Goal: Task Accomplishment & Management: Manage account settings

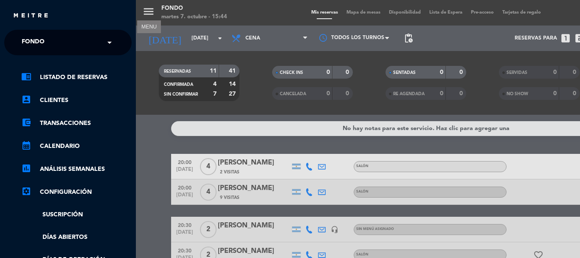
click at [152, 190] on div "menu MENU Fondo [DATE] 7. octubre - 15:44 Mis reservas Mapa de mesas Disponibil…" at bounding box center [426, 129] width 580 height 258
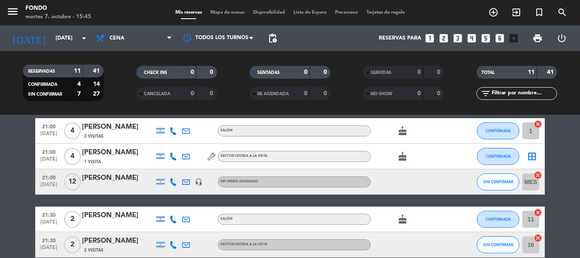
scroll to position [254, 0]
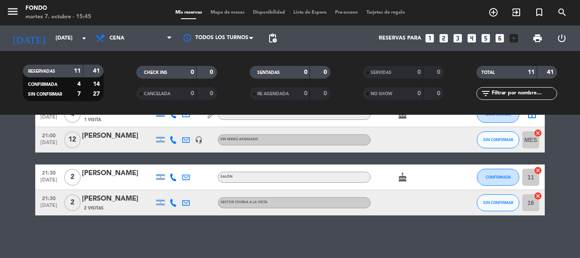
click at [398, 179] on icon "cake" at bounding box center [402, 177] width 10 height 10
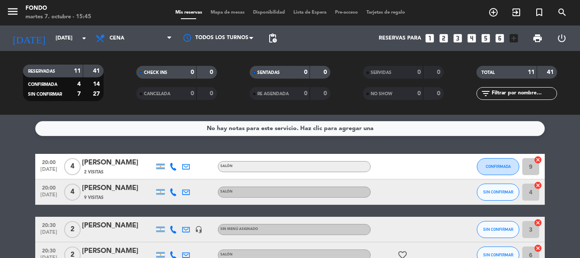
scroll to position [127, 0]
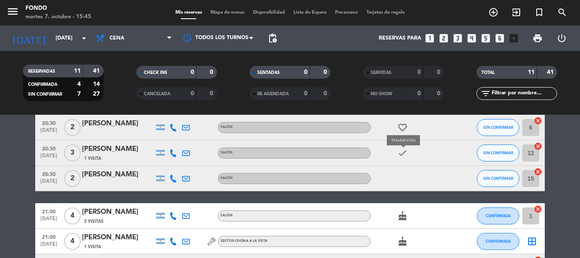
click at [399, 153] on icon "check" at bounding box center [402, 153] width 10 height 10
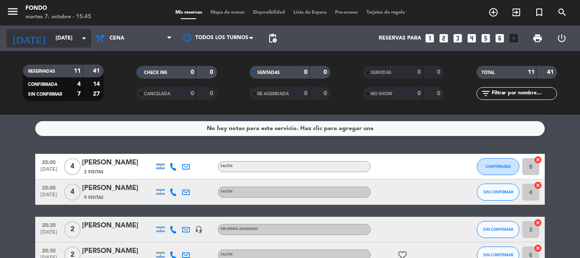
click at [85, 39] on icon "arrow_drop_down" at bounding box center [84, 38] width 10 height 10
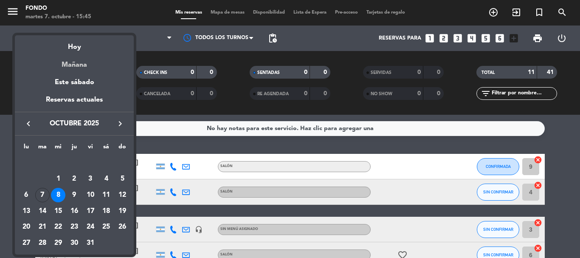
click at [79, 65] on div "Mañana" at bounding box center [74, 61] width 119 height 17
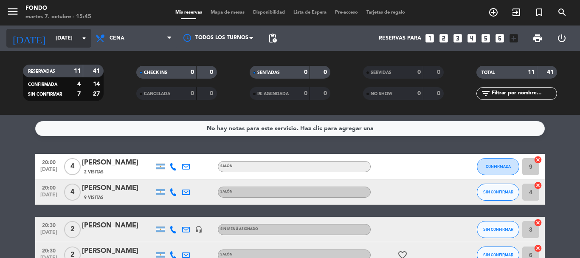
click at [80, 40] on icon "arrow_drop_down" at bounding box center [84, 38] width 10 height 10
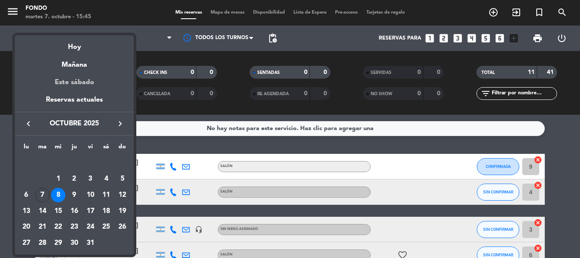
click at [83, 77] on div "Este sábado" at bounding box center [74, 82] width 119 height 24
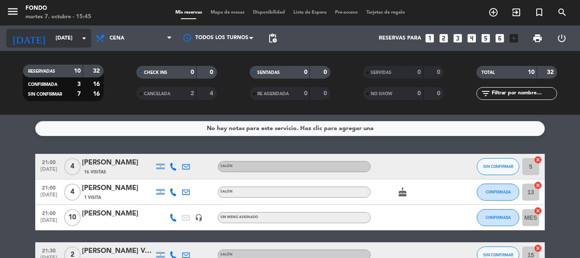
click at [84, 44] on input "[DATE]" at bounding box center [87, 38] width 72 height 14
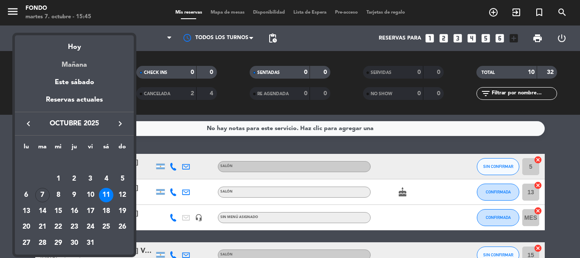
click at [80, 62] on div "Mañana" at bounding box center [74, 61] width 119 height 17
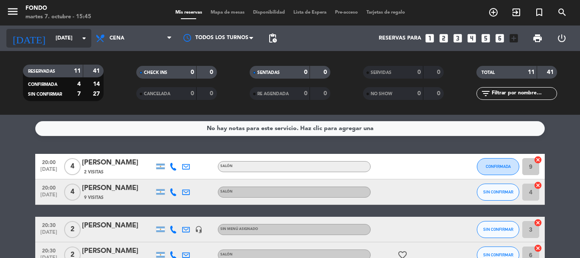
click at [76, 39] on input "[DATE]" at bounding box center [87, 38] width 72 height 14
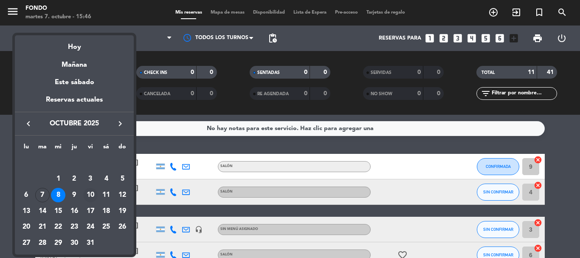
click at [89, 191] on div "10" at bounding box center [90, 195] width 14 height 14
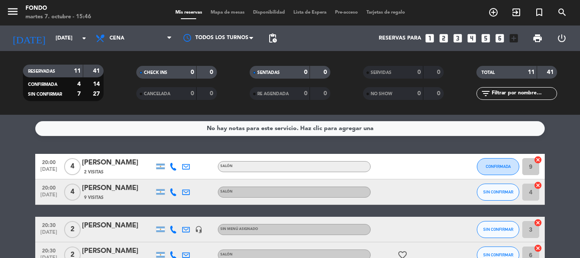
type input "[DATE]"
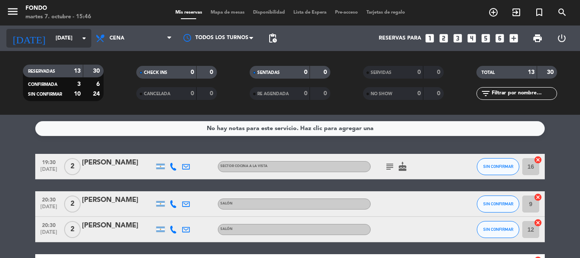
click at [77, 42] on input "[DATE]" at bounding box center [87, 38] width 72 height 14
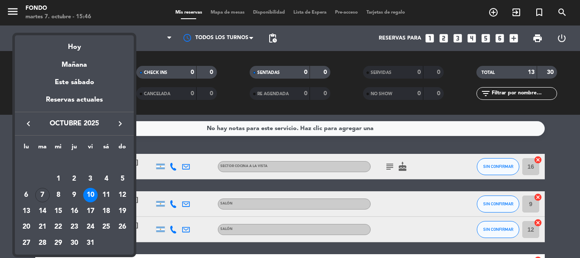
click at [0, 184] on div at bounding box center [290, 129] width 580 height 258
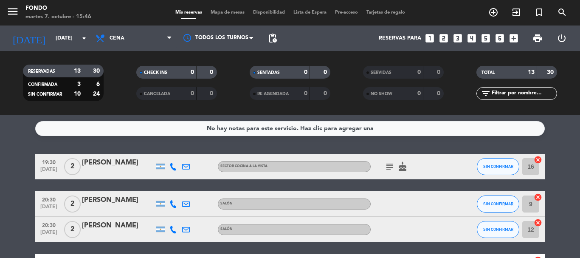
scroll to position [42, 0]
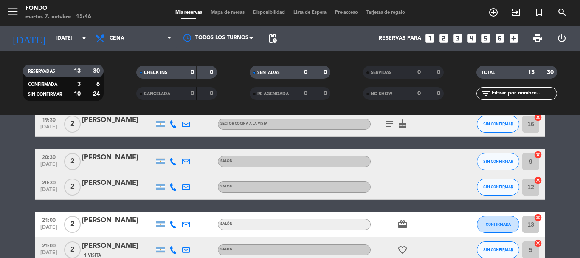
click at [389, 122] on icon "subject" at bounding box center [390, 124] width 10 height 10
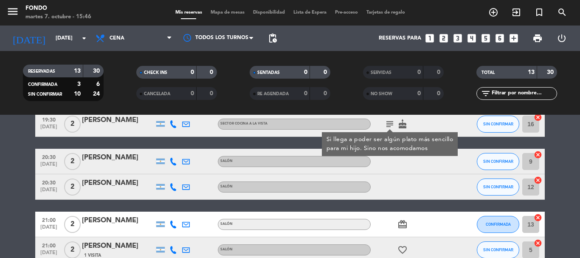
click at [400, 168] on div at bounding box center [409, 161] width 76 height 25
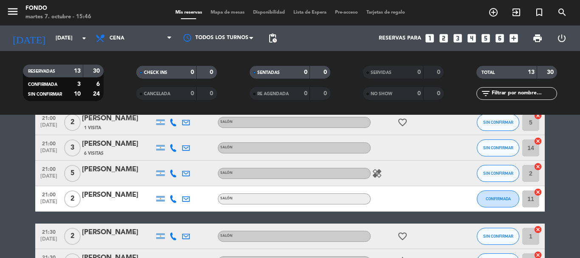
scroll to position [212, 0]
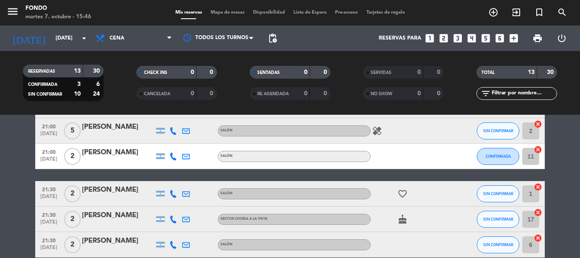
click at [372, 128] on icon "healing" at bounding box center [377, 131] width 10 height 10
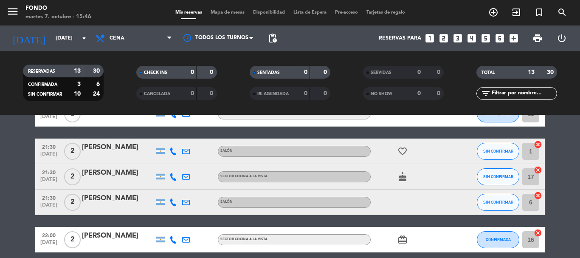
scroll to position [297, 0]
